Goal: Information Seeking & Learning: Learn about a topic

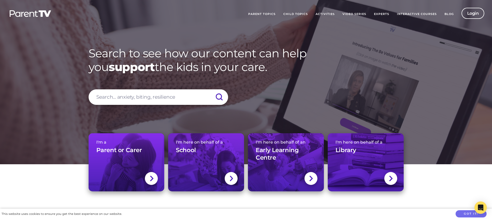
scroll to position [153, 0]
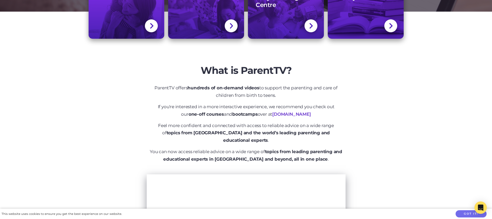
drag, startPoint x: 281, startPoint y: 96, endPoint x: 172, endPoint y: 87, distance: 108.6
click at [172, 87] on p "ParentTV offers hundreds of on-demand videos to support the parenting and care …" at bounding box center [246, 91] width 194 height 15
copy p "offers hundreds of on-demand videos to support the parenting and care of childr…"
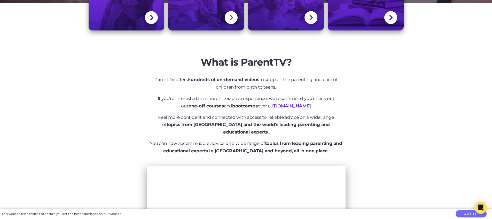
scroll to position [0, 0]
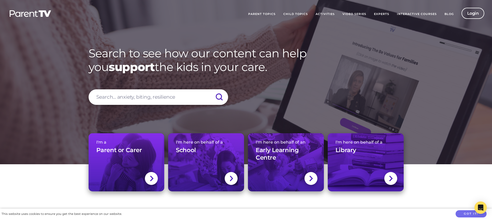
click at [300, 14] on link "Child Topics" at bounding box center [295, 14] width 32 height 13
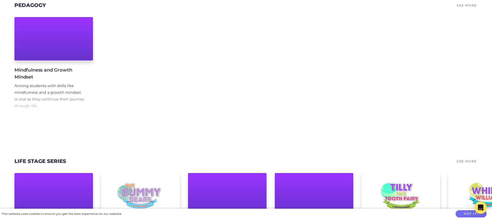
scroll to position [138, 0]
